Goal: Information Seeking & Learning: Learn about a topic

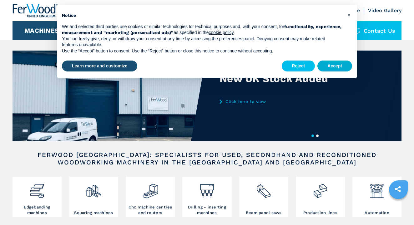
click at [331, 63] on button "Accept" at bounding box center [334, 66] width 35 height 11
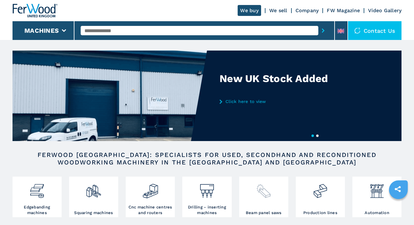
scroll to position [219, 0]
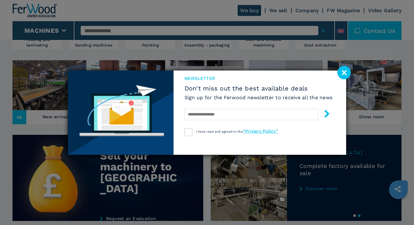
click at [65, 102] on div "newsletter Don't miss out the best available deals Sign up for the Ferwood news…" at bounding box center [207, 112] width 414 height 225
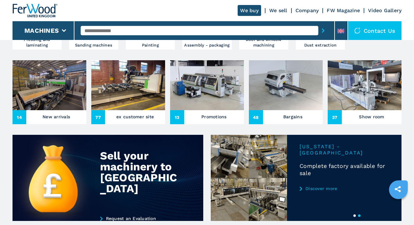
click at [49, 88] on img at bounding box center [50, 85] width 74 height 50
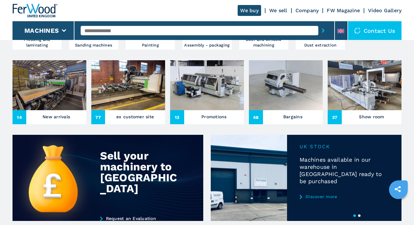
click at [49, 80] on img at bounding box center [50, 85] width 74 height 50
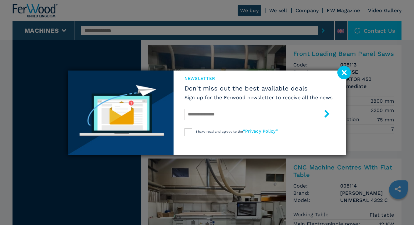
scroll to position [1000, 0]
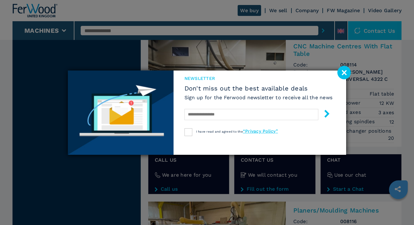
click at [348, 71] on image at bounding box center [343, 72] width 13 height 13
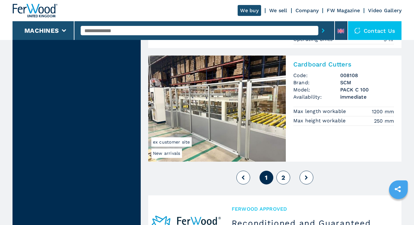
scroll to position [1510, 0]
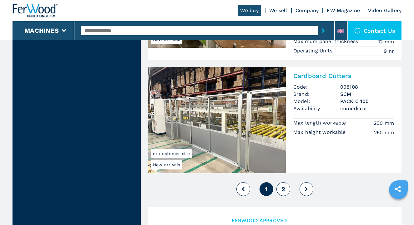
click at [283, 186] on span "2" at bounding box center [283, 190] width 4 height 8
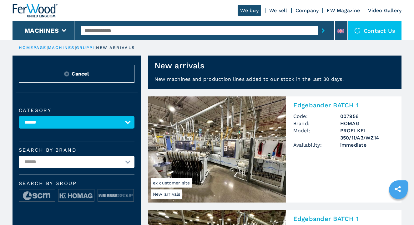
click at [146, 33] on input "text" at bounding box center [200, 30] width 238 height 9
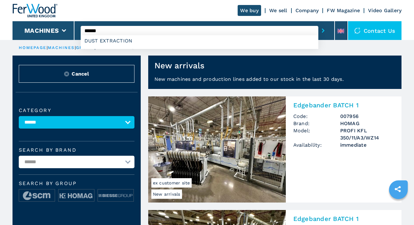
type input "******"
click at [323, 31] on button "submit-button" at bounding box center [323, 30] width 10 height 14
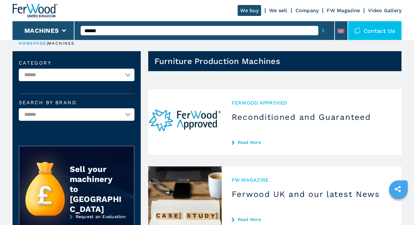
scroll to position [31, 0]
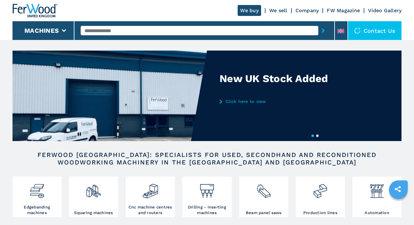
click at [123, 33] on input "text" at bounding box center [200, 30] width 238 height 9
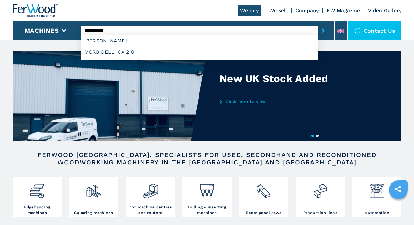
click at [323, 31] on button "submit-button" at bounding box center [323, 30] width 10 height 14
type input "**********"
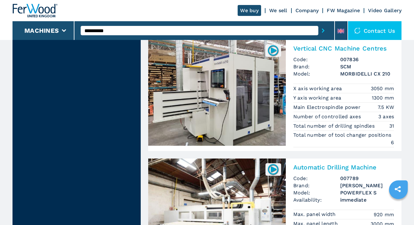
scroll to position [268, 0]
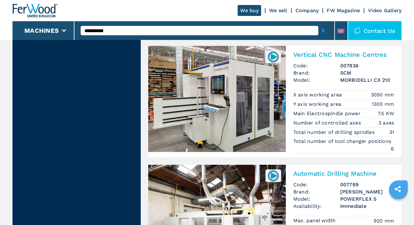
click at [250, 90] on img at bounding box center [217, 99] width 138 height 106
